Goal: Transaction & Acquisition: Download file/media

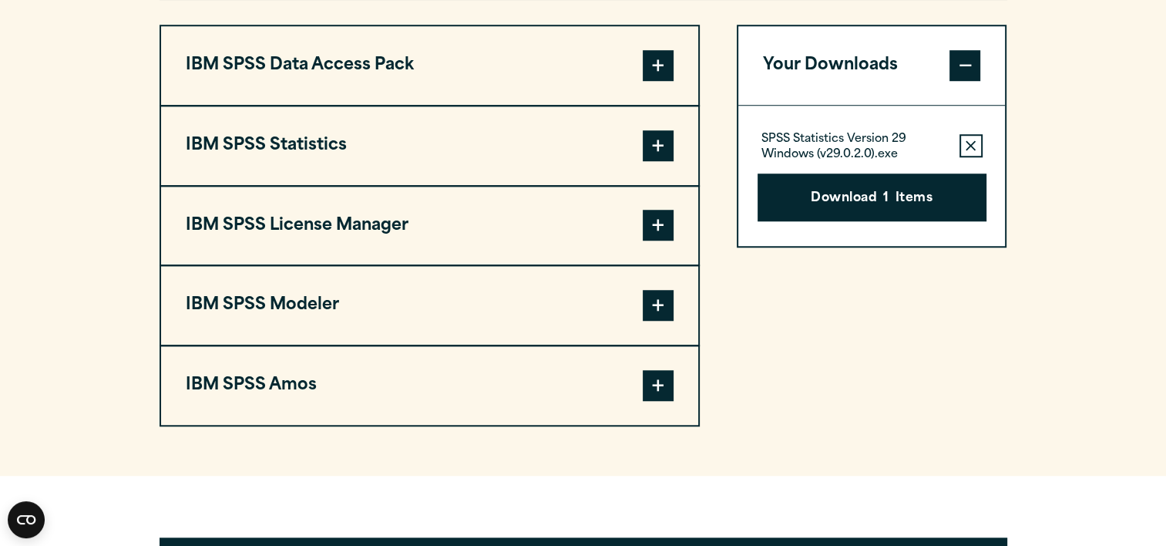
scroll to position [1298, 0]
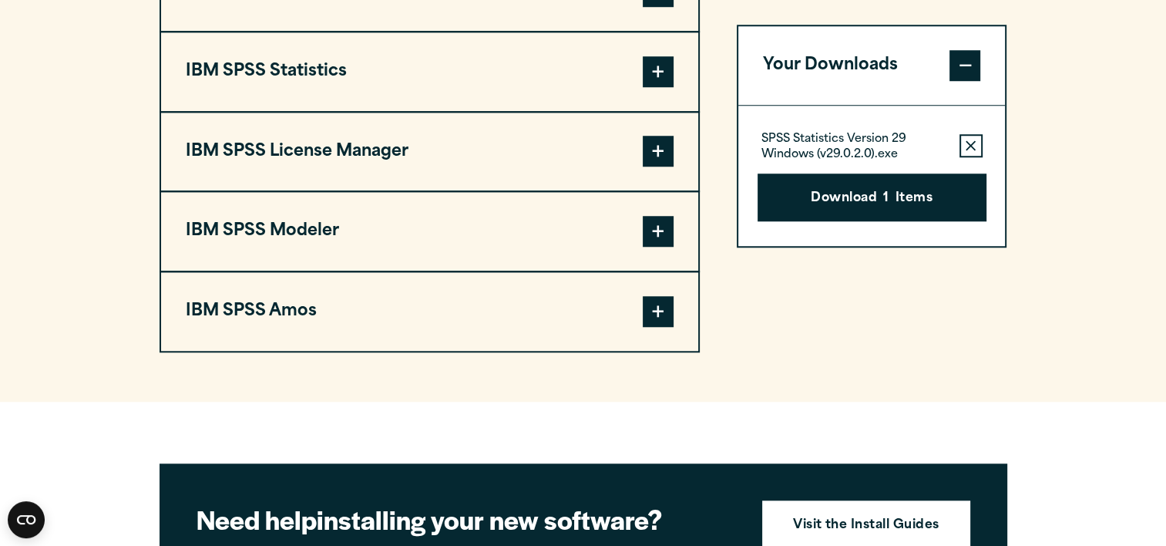
click at [617, 88] on button "IBM SPSS Statistics" at bounding box center [429, 71] width 537 height 79
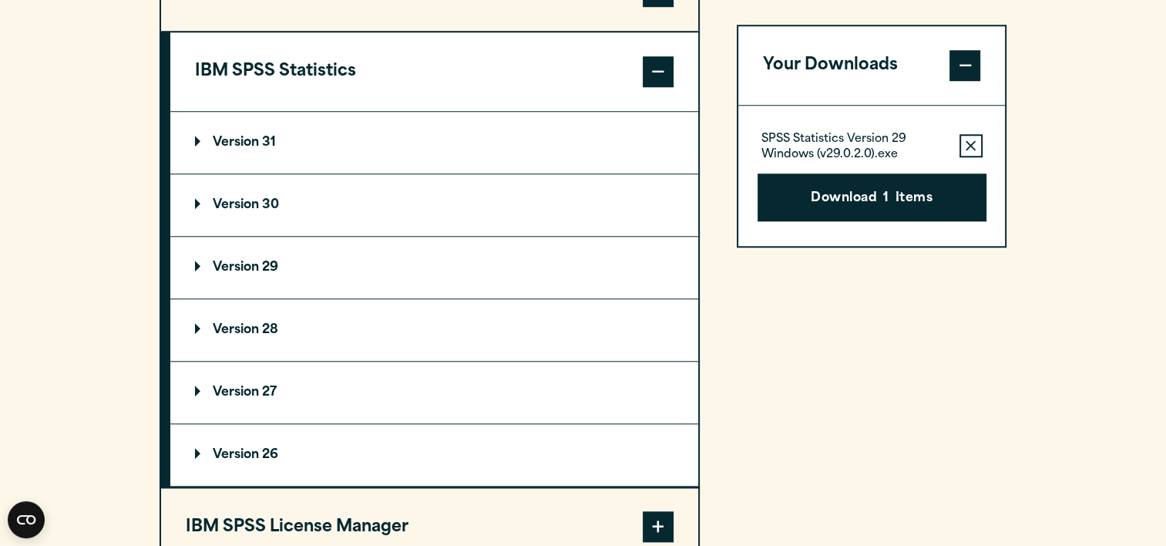
click at [512, 264] on summary "Version 29" at bounding box center [434, 268] width 528 height 62
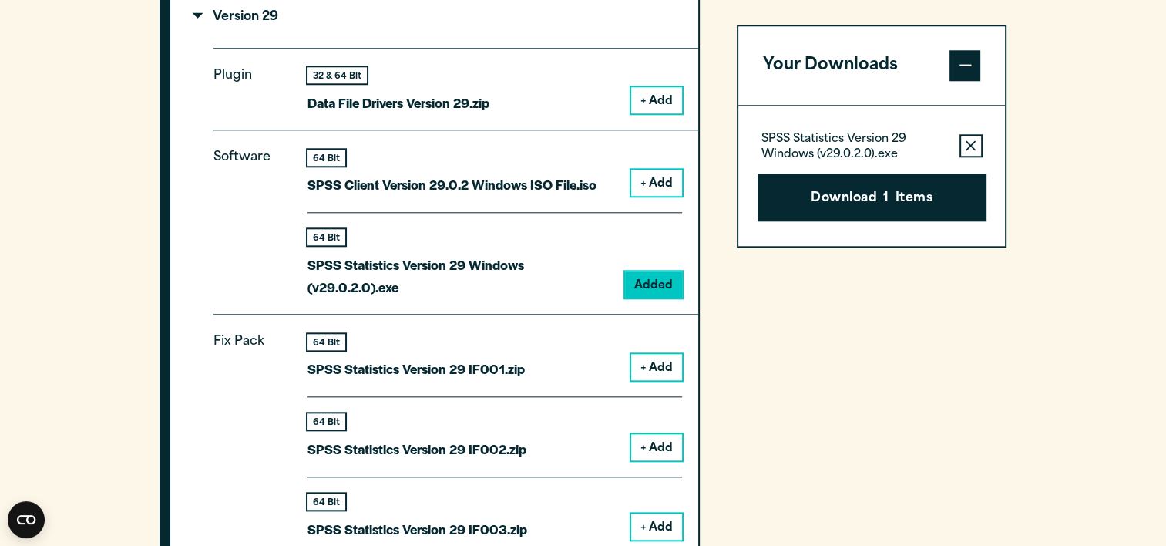
scroll to position [1554, 0]
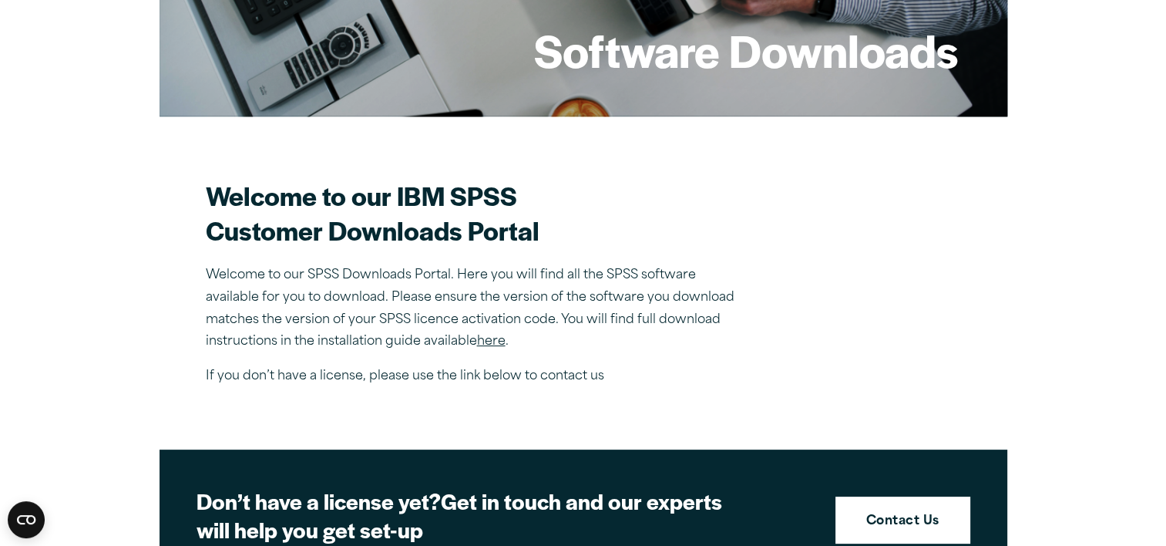
scroll to position [304, 0]
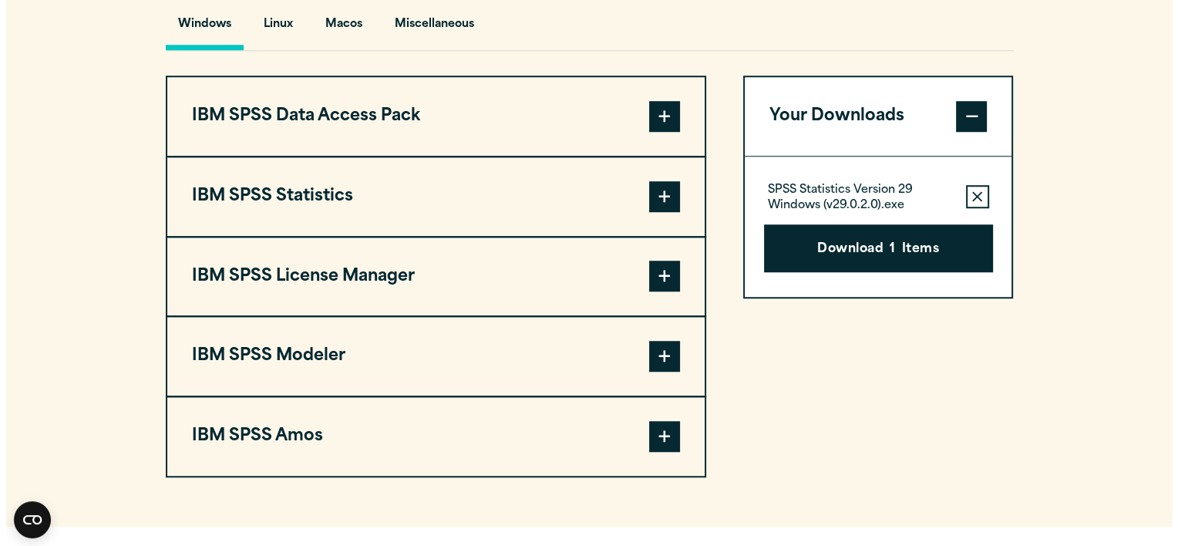
scroll to position [1184, 0]
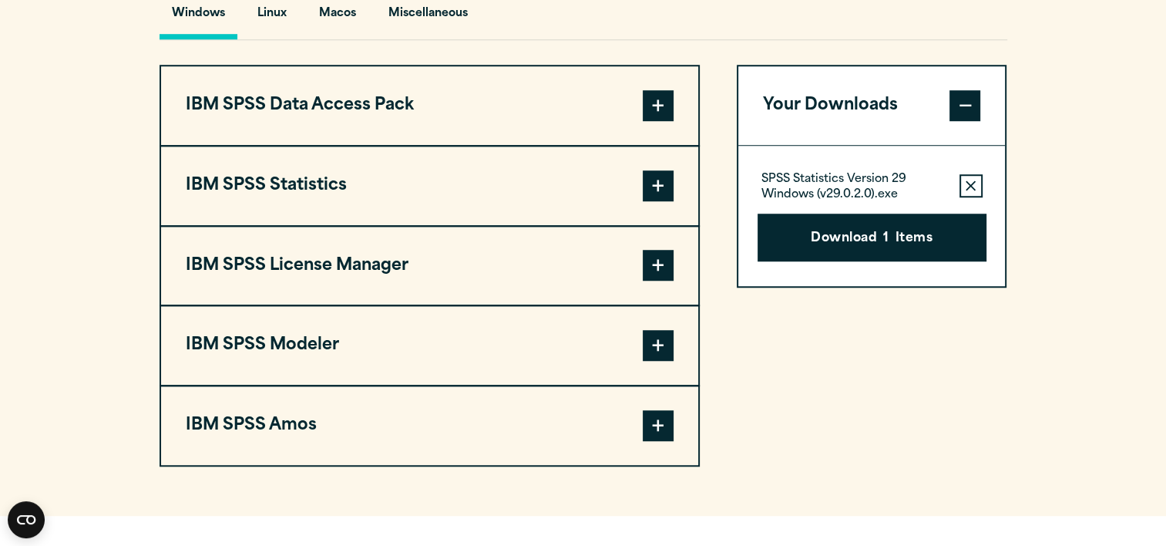
click at [503, 204] on button "IBM SPSS Statistics" at bounding box center [429, 185] width 537 height 79
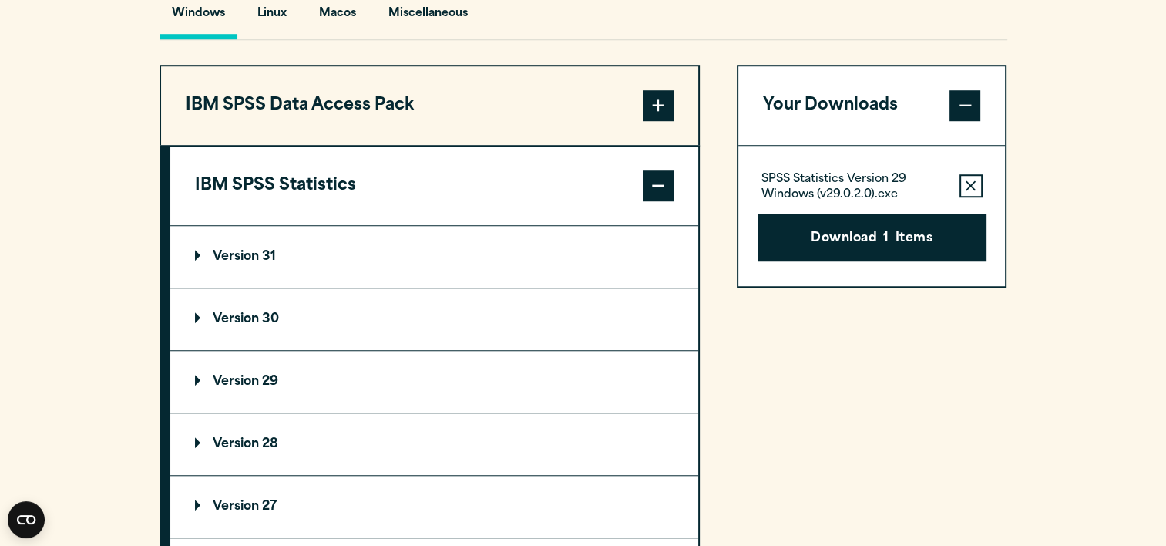
click at [442, 256] on summary "Version 31" at bounding box center [434, 257] width 528 height 62
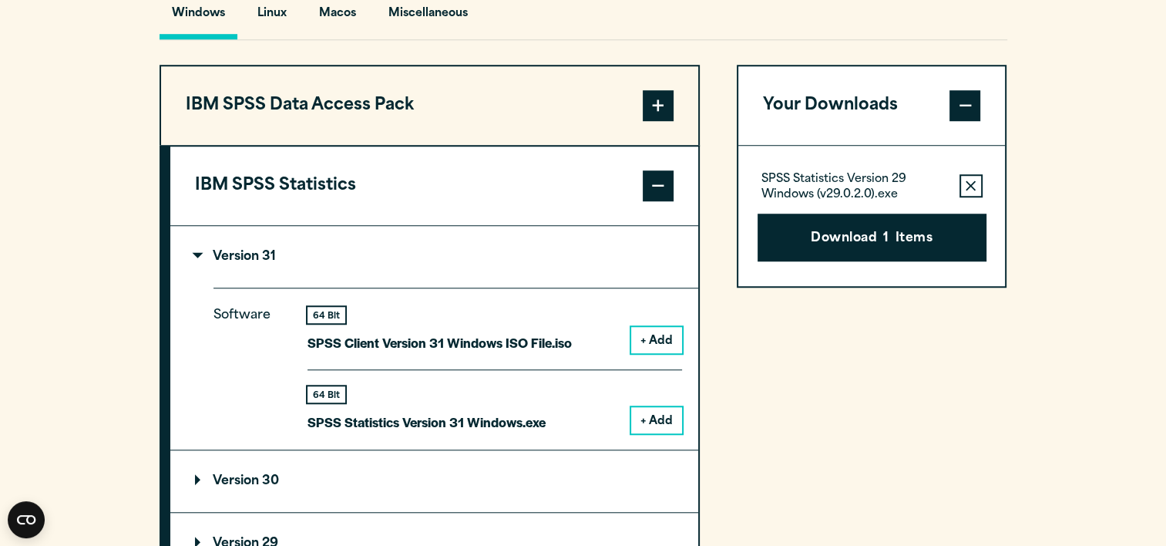
click at [644, 412] on button "+ Add" at bounding box center [656, 420] width 51 height 26
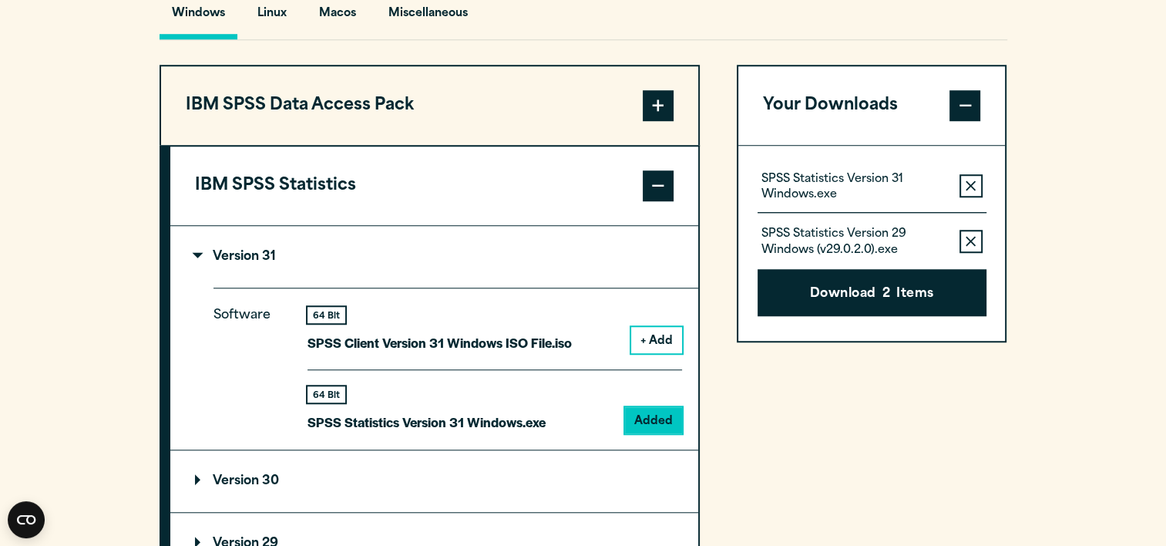
click at [975, 237] on icon "button" at bounding box center [971, 241] width 10 height 11
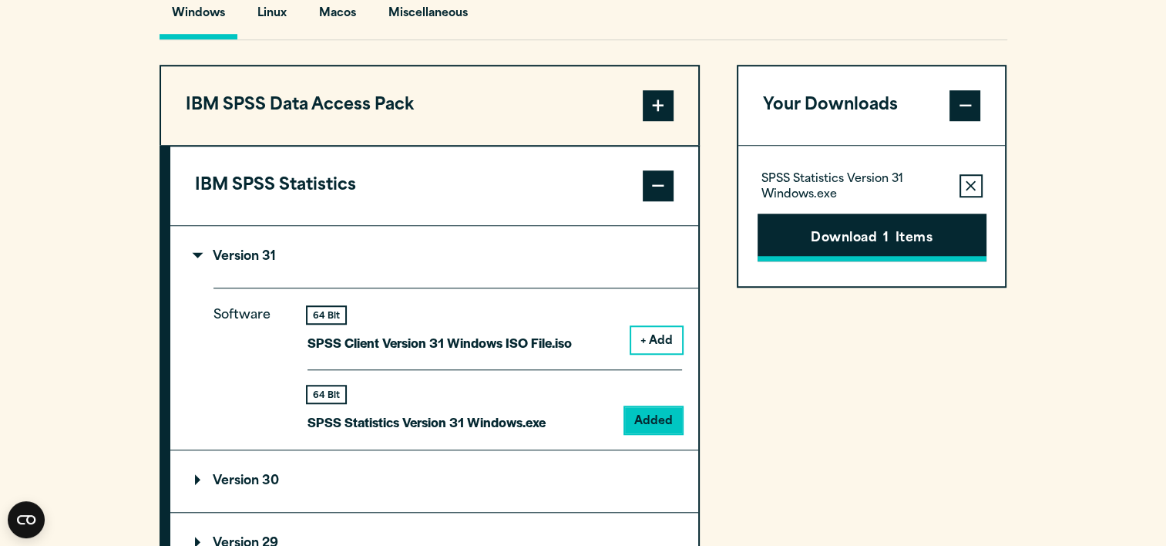
click at [961, 246] on button "Download 1 Items" at bounding box center [872, 238] width 229 height 48
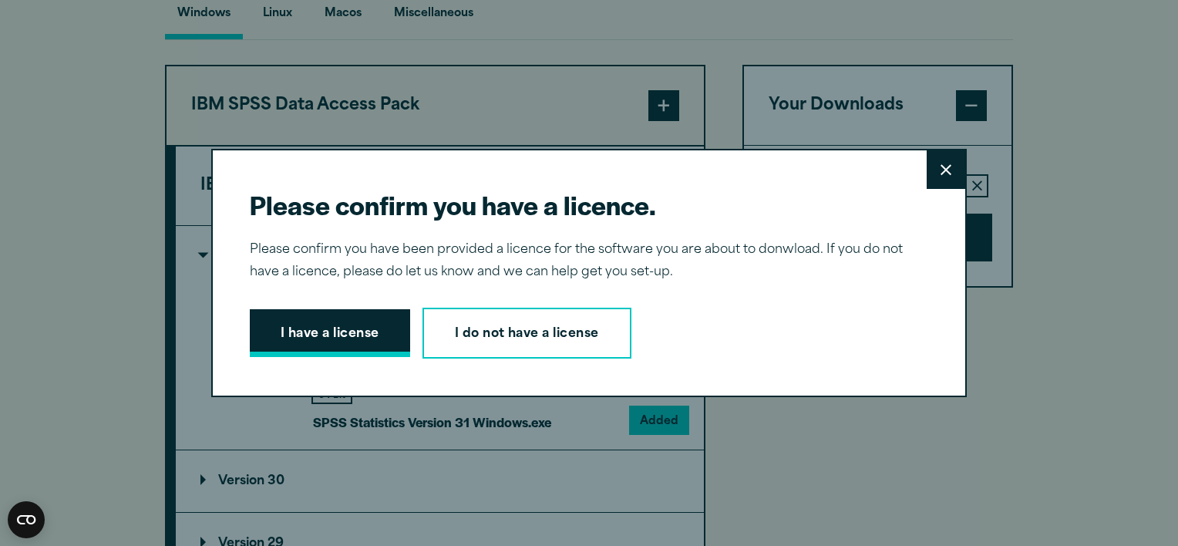
click at [350, 340] on button "I have a license" at bounding box center [330, 333] width 160 height 48
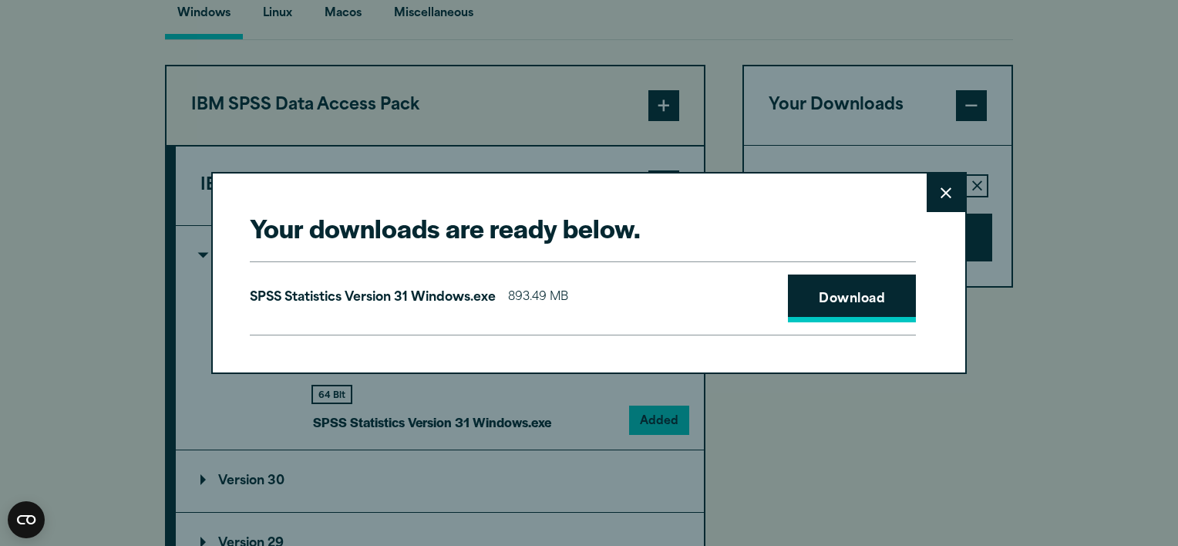
click at [805, 304] on link "Download" at bounding box center [852, 298] width 128 height 48
